Goal: Find specific page/section: Find specific page/section

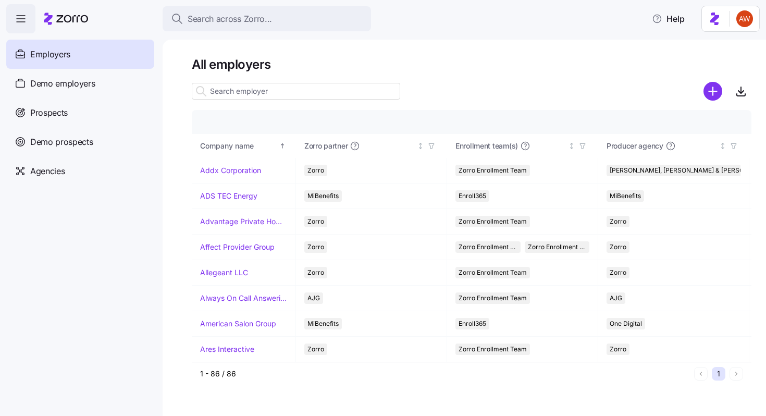
click at [265, 9] on button "Search across Zorro..." at bounding box center [267, 18] width 208 height 25
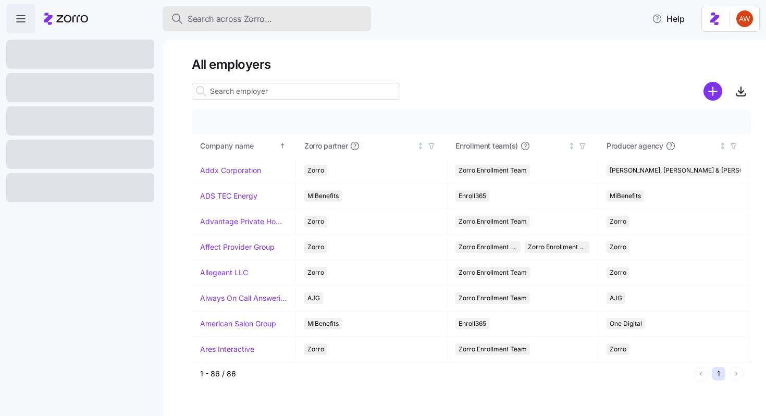
click at [259, 22] on span "Search across Zorro..." at bounding box center [230, 19] width 84 height 13
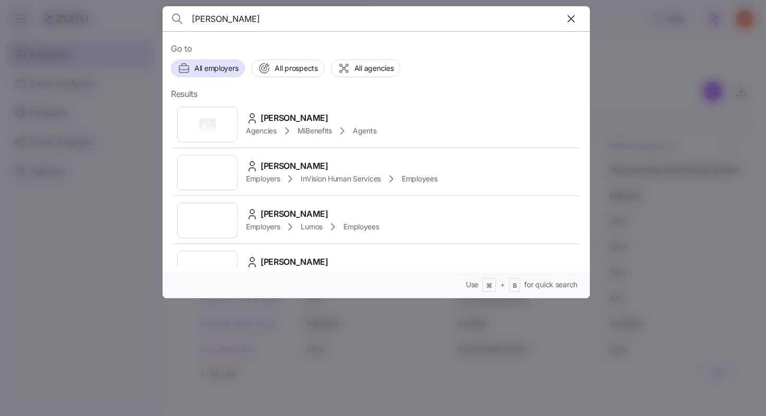
type input "[PERSON_NAME]"
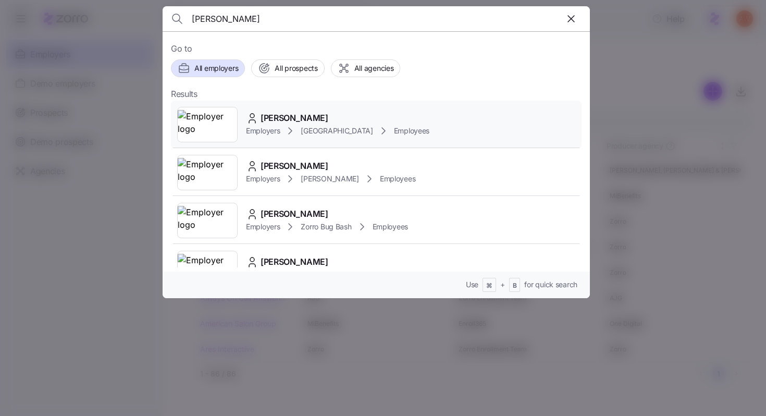
click at [283, 120] on span "[PERSON_NAME]" at bounding box center [294, 117] width 68 height 13
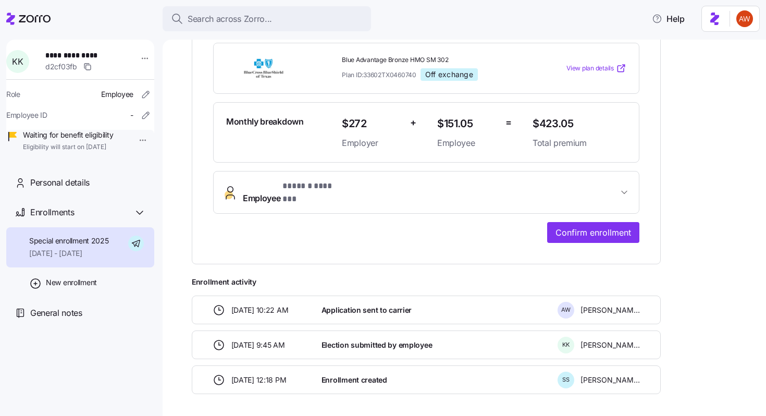
scroll to position [240, 0]
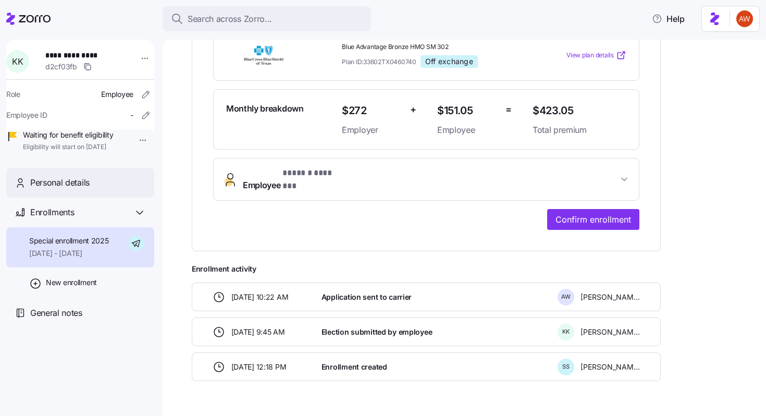
click at [95, 189] on div "Personal details" at bounding box center [88, 182] width 116 height 13
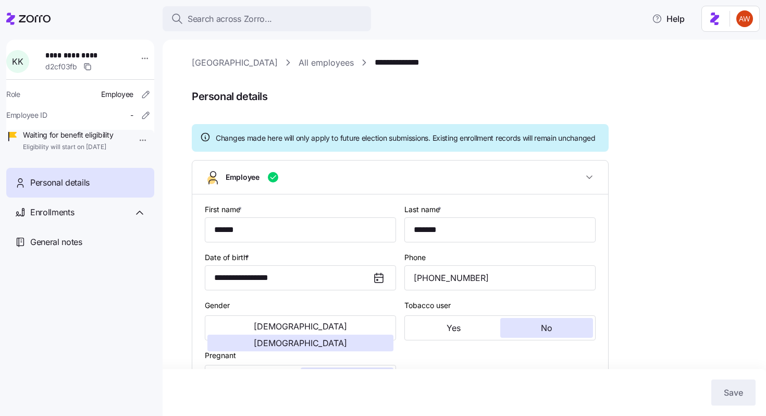
type input "All Employees"
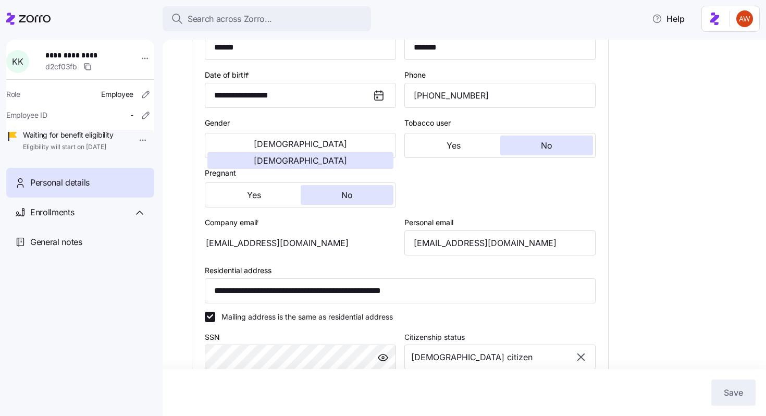
scroll to position [338, 0]
